Goal: Information Seeking & Learning: Learn about a topic

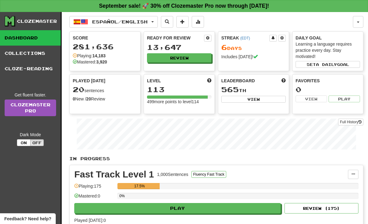
click at [158, 23] on button "Español / English" at bounding box center [113, 22] width 88 height 12
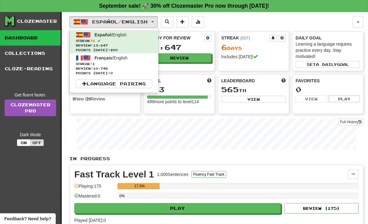
click at [126, 60] on span "Français / English" at bounding box center [111, 57] width 33 height 5
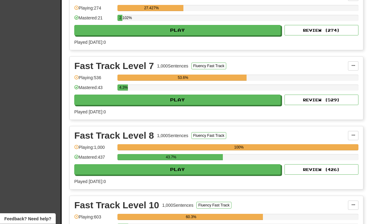
scroll to position [248, 0]
click at [237, 179] on div "Played today: 0" at bounding box center [216, 181] width 284 height 6
click at [246, 168] on button "Play" at bounding box center [177, 169] width 207 height 10
select select "**"
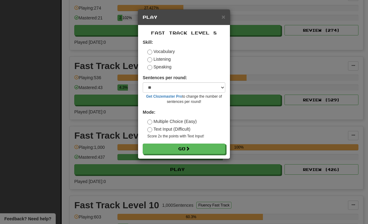
click at [207, 150] on button "Go" at bounding box center [184, 149] width 83 height 10
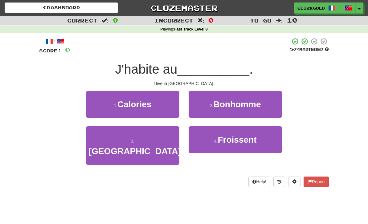
click at [100, 138] on button "3 . Kazakhstan" at bounding box center [132, 145] width 93 height 39
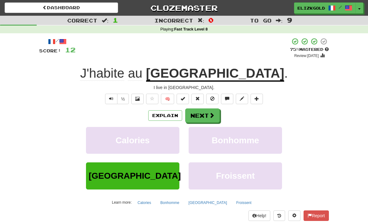
click at [212, 110] on button "Next" at bounding box center [202, 116] width 35 height 14
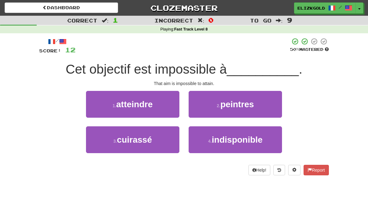
click at [101, 107] on button "1 . atteindre" at bounding box center [132, 104] width 93 height 27
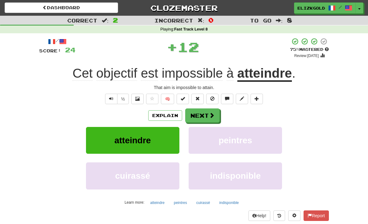
click at [212, 113] on span at bounding box center [212, 116] width 6 height 6
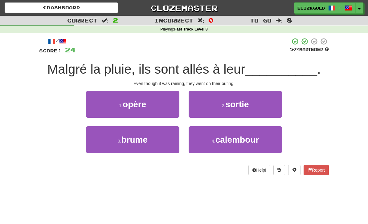
click at [257, 106] on button "2 . sortie" at bounding box center [235, 104] width 93 height 27
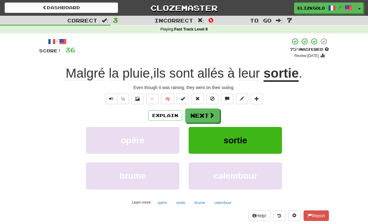
click at [206, 113] on button "Next" at bounding box center [202, 116] width 35 height 14
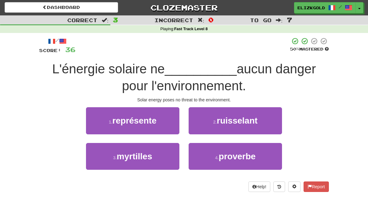
scroll to position [0, 0]
click at [161, 117] on button "1 . représente" at bounding box center [132, 120] width 93 height 27
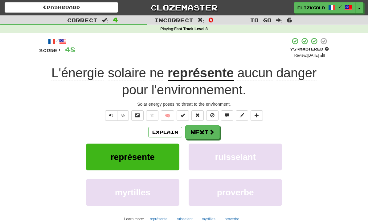
click at [205, 130] on button "Next" at bounding box center [202, 132] width 35 height 14
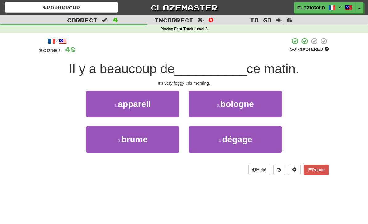
click at [105, 144] on button "3 . brume" at bounding box center [132, 139] width 93 height 27
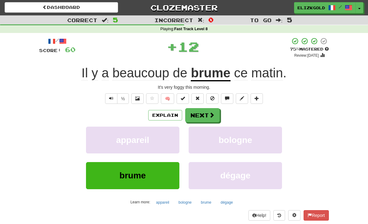
click at [208, 109] on button "Next" at bounding box center [202, 115] width 35 height 14
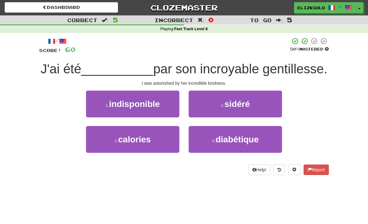
click at [260, 105] on button "2 . sidéré" at bounding box center [235, 104] width 93 height 27
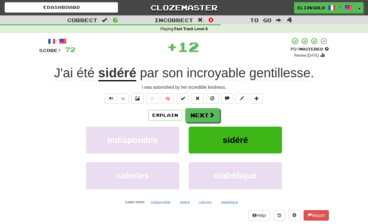
click at [171, 115] on button "Explain" at bounding box center [165, 115] width 34 height 10
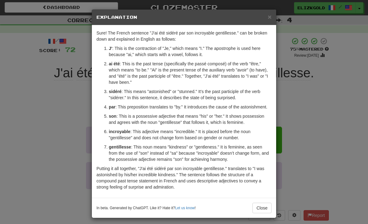
click at [50, 124] on div "× Explanation Sure! The French sentence "J'ai été sidéré par son incroyable gen…" at bounding box center [184, 112] width 368 height 224
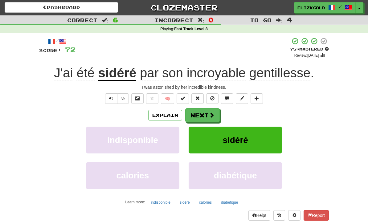
click at [211, 116] on span at bounding box center [212, 115] width 6 height 6
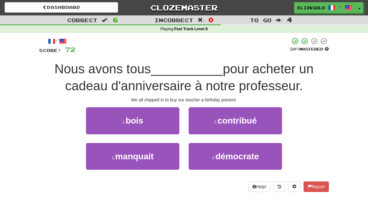
scroll to position [0, 0]
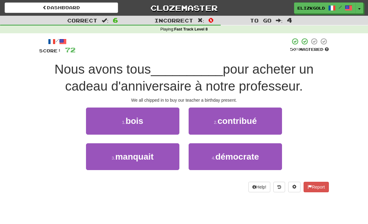
click at [248, 122] on span "contribué" at bounding box center [237, 121] width 39 height 10
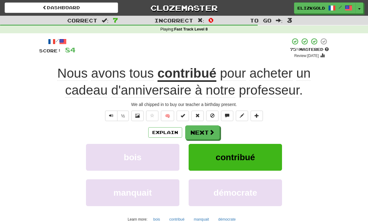
click at [206, 128] on button "Next" at bounding box center [202, 132] width 35 height 14
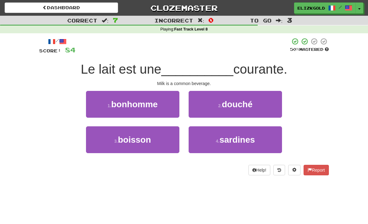
click at [94, 144] on button "3 . boisson" at bounding box center [132, 139] width 93 height 27
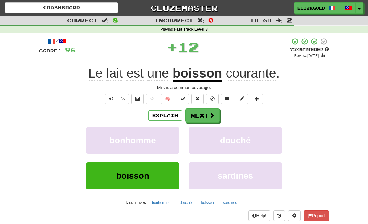
click at [209, 111] on button "Next" at bounding box center [202, 116] width 35 height 14
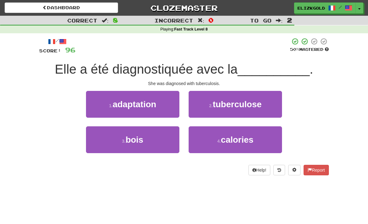
click at [265, 102] on button "2 . tuberculose" at bounding box center [235, 104] width 93 height 27
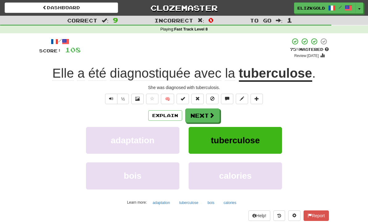
click at [205, 110] on button "Next" at bounding box center [202, 116] width 35 height 14
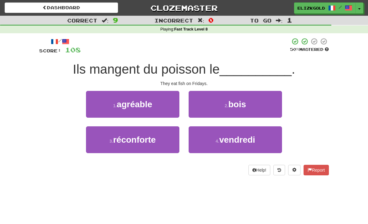
click at [272, 141] on button "4 . vendredi" at bounding box center [235, 139] width 93 height 27
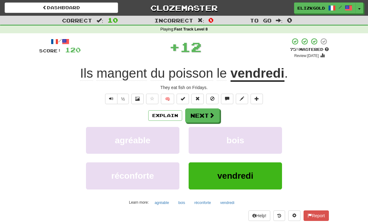
click at [207, 111] on button "Next" at bounding box center [202, 116] width 35 height 14
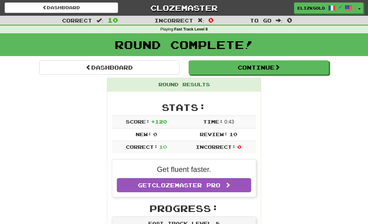
click at [312, 67] on button "Continue" at bounding box center [259, 67] width 140 height 14
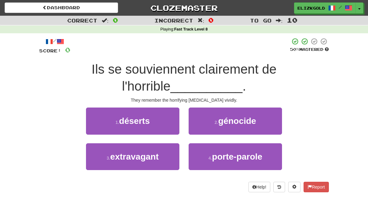
click at [258, 126] on button "2 . génocide" at bounding box center [235, 121] width 93 height 27
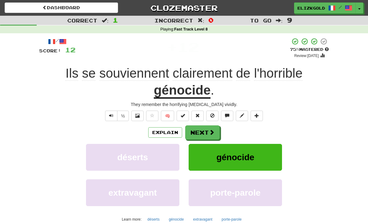
click at [210, 130] on span at bounding box center [212, 132] width 6 height 6
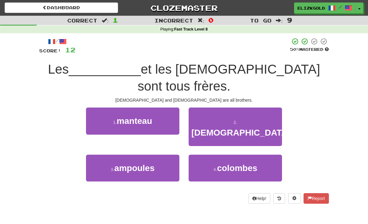
click at [259, 119] on button "2 . hindous" at bounding box center [235, 127] width 93 height 39
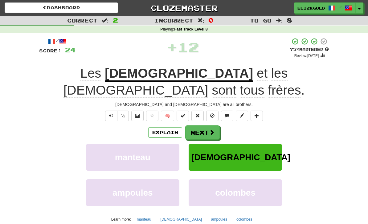
click at [207, 125] on button "Next" at bounding box center [202, 132] width 35 height 14
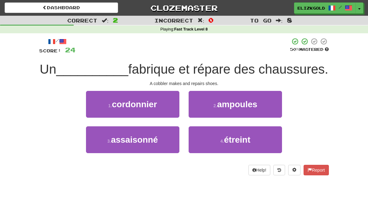
click at [101, 111] on button "1 . cordonnier" at bounding box center [132, 104] width 93 height 27
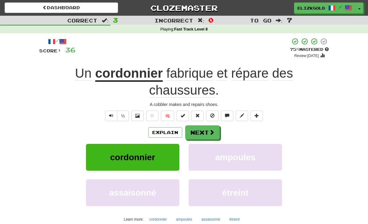
click at [205, 127] on button "Next" at bounding box center [202, 132] width 35 height 14
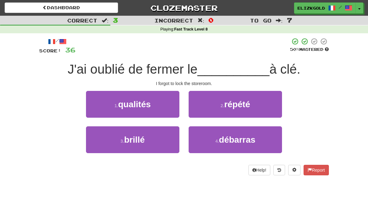
click at [269, 144] on button "4 . débarras" at bounding box center [235, 139] width 93 height 27
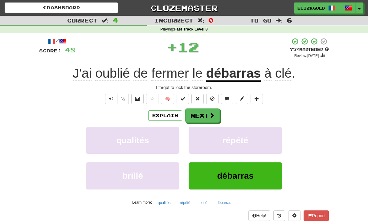
click at [164, 115] on button "Explain" at bounding box center [165, 115] width 34 height 10
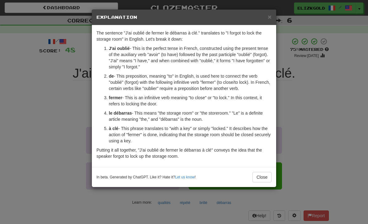
click at [314, 127] on div "× Explanation The sentence "J'ai oublié de fermer le débarras à clé." translate…" at bounding box center [184, 112] width 368 height 224
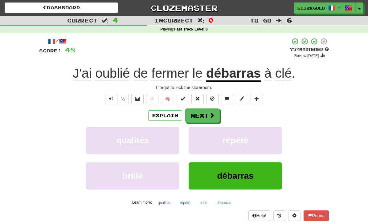
click at [211, 118] on span at bounding box center [212, 116] width 6 height 6
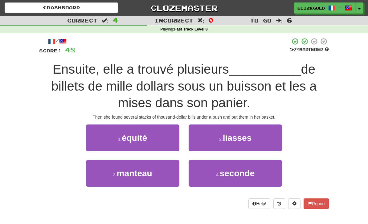
click at [257, 140] on button "2 . liasses" at bounding box center [235, 138] width 93 height 27
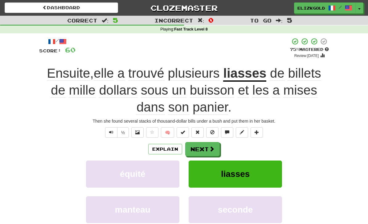
click at [206, 146] on button "Next" at bounding box center [202, 149] width 35 height 14
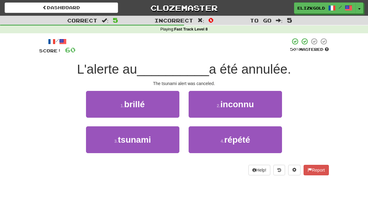
click at [94, 136] on button "3 . tsunami" at bounding box center [132, 139] width 93 height 27
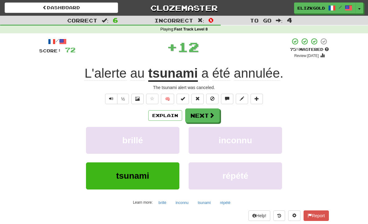
click at [211, 115] on span at bounding box center [212, 116] width 6 height 6
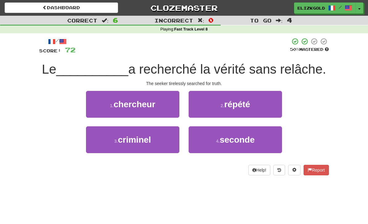
click at [95, 114] on button "1 . chercheur" at bounding box center [132, 104] width 93 height 27
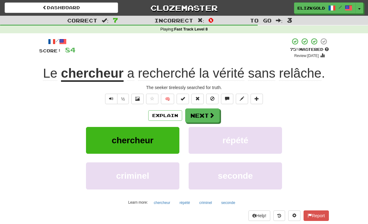
click at [170, 113] on button "Explain" at bounding box center [165, 115] width 34 height 10
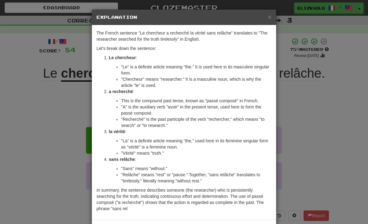
click at [316, 128] on div "× Explanation The French sentence "Le chercheur a recherché la vérité sans relâ…" at bounding box center [184, 112] width 368 height 224
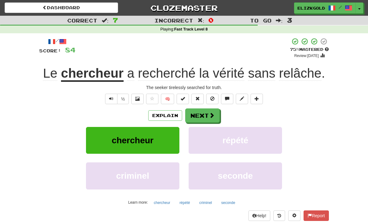
click at [207, 118] on button "Next" at bounding box center [202, 116] width 35 height 14
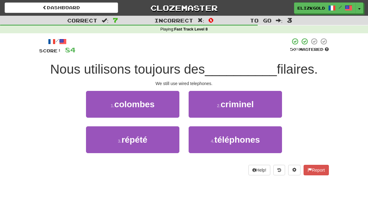
click at [272, 141] on button "4 . téléphones" at bounding box center [235, 139] width 93 height 27
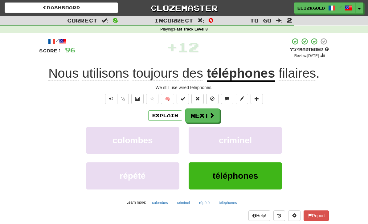
click at [209, 113] on span at bounding box center [212, 116] width 6 height 6
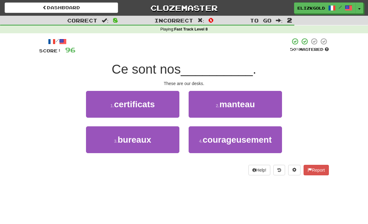
click at [103, 137] on button "3 . bureaux" at bounding box center [132, 139] width 93 height 27
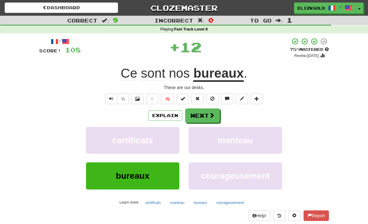
click at [209, 115] on span at bounding box center [212, 116] width 6 height 6
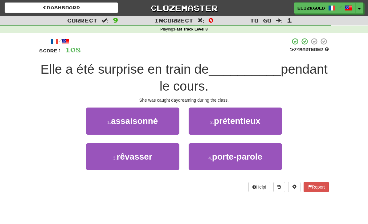
click at [100, 158] on button "3 . rêvasser" at bounding box center [132, 156] width 93 height 27
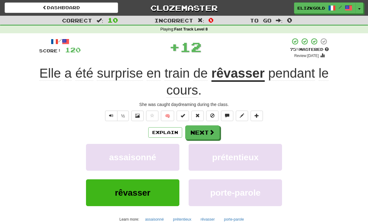
click at [167, 135] on button "Explain" at bounding box center [165, 132] width 34 height 10
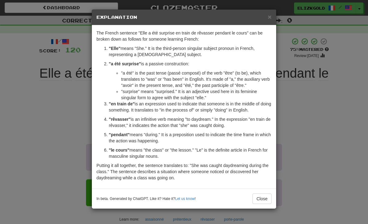
click at [309, 131] on div "× Explanation The French sentence "Elle a été surprise en train de rêvasser pen…" at bounding box center [184, 112] width 368 height 224
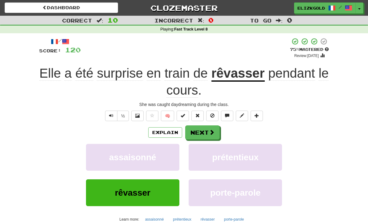
click at [213, 129] on span at bounding box center [212, 132] width 6 height 6
